Goal: Check status

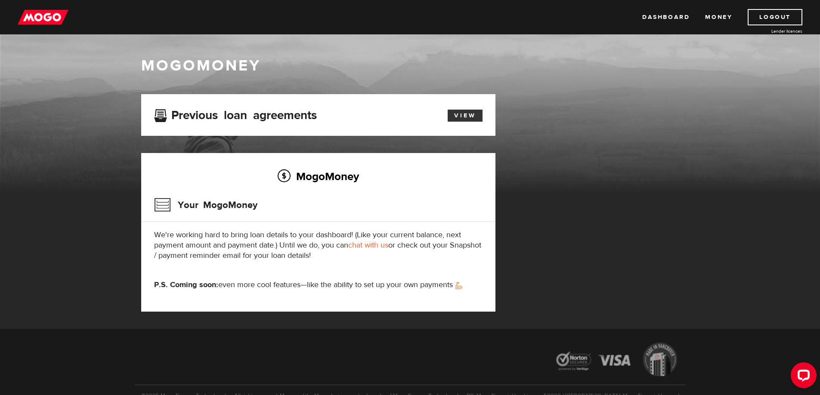
click at [461, 115] on link "View" at bounding box center [465, 116] width 35 height 12
click at [61, 23] on img at bounding box center [43, 17] width 51 height 16
click at [452, 113] on link "View" at bounding box center [465, 116] width 35 height 12
click at [456, 111] on link "View" at bounding box center [465, 116] width 35 height 12
